Goal: Browse casually

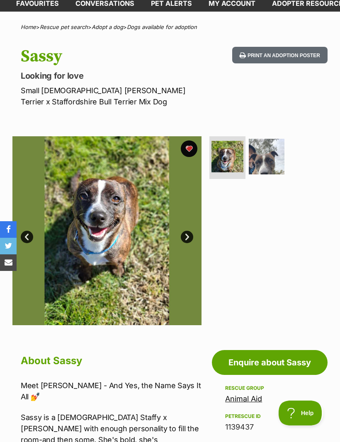
click at [176, 242] on img at bounding box center [106, 230] width 189 height 189
click at [185, 235] on link "Next" at bounding box center [187, 237] width 12 height 12
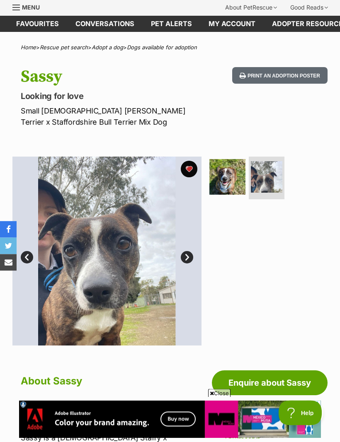
scroll to position [27, 0]
click at [233, 177] on img at bounding box center [227, 177] width 36 height 36
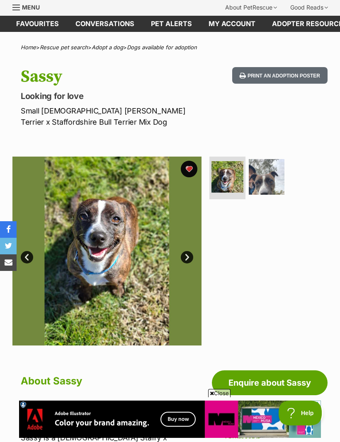
click at [268, 174] on img at bounding box center [267, 177] width 36 height 36
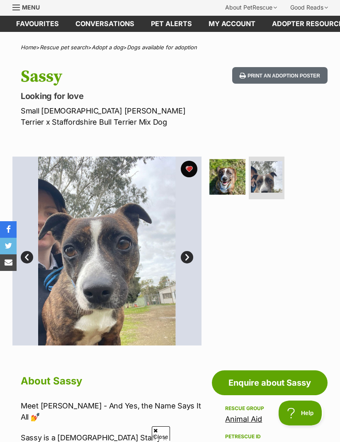
click at [226, 172] on img at bounding box center [227, 177] width 36 height 36
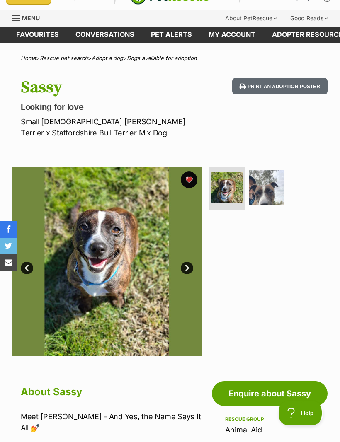
scroll to position [15, 0]
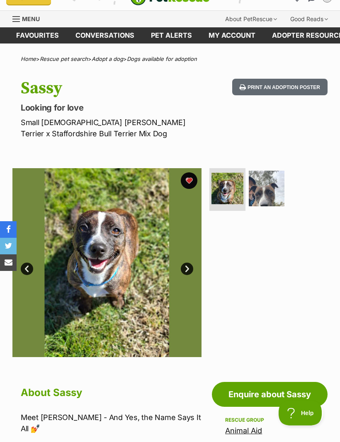
click at [182, 266] on link "Next" at bounding box center [187, 269] width 12 height 12
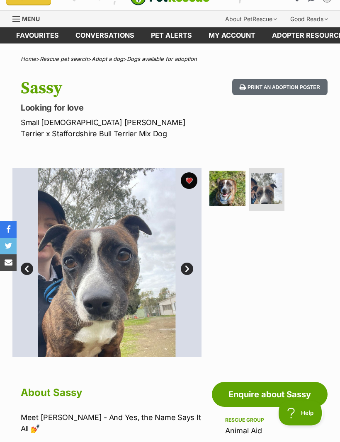
click at [118, 274] on img at bounding box center [106, 262] width 189 height 189
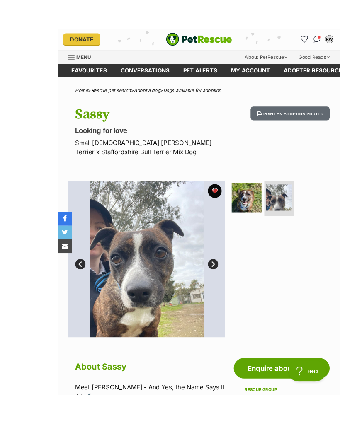
scroll to position [24, 0]
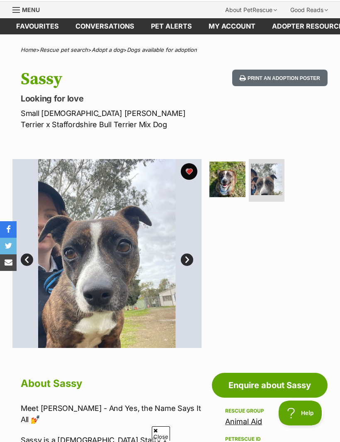
click at [226, 176] on img at bounding box center [227, 180] width 36 height 36
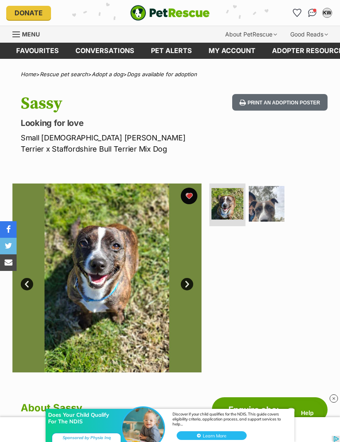
scroll to position [0, 0]
